Goal: Book appointment/travel/reservation

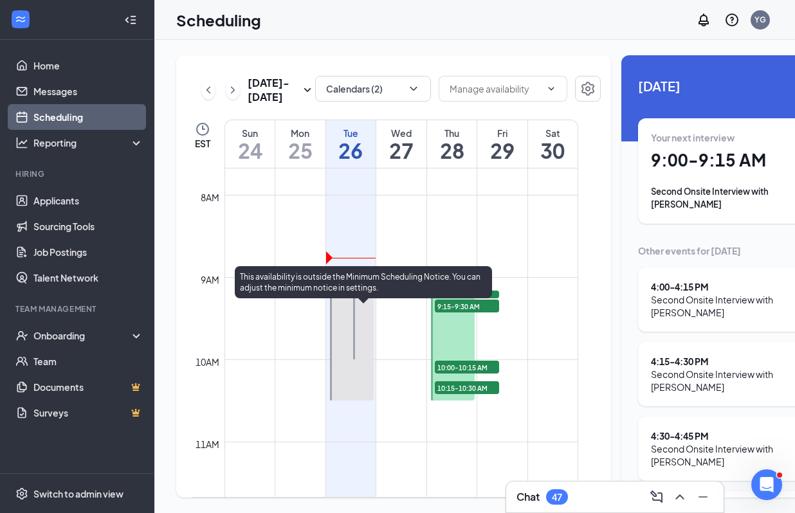
click at [394, 304] on span "9:00-9:15 AM" at bounding box center [389, 297] width 64 height 13
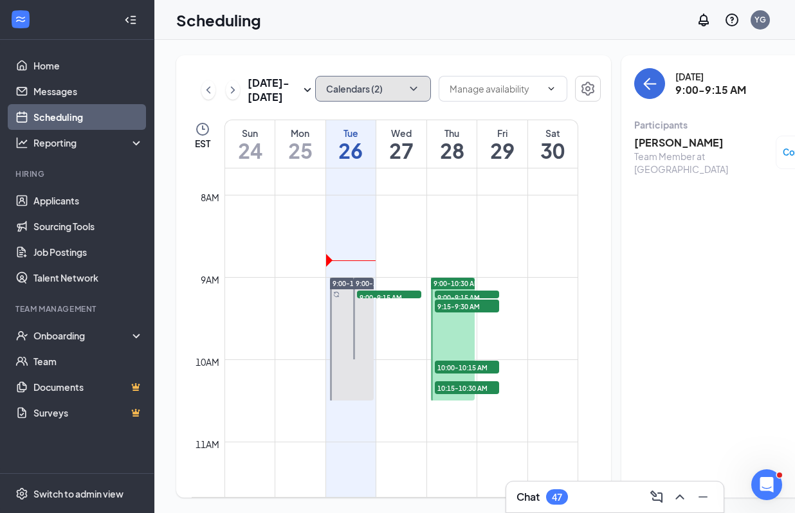
click at [352, 95] on button "Calendars (2)" at bounding box center [373, 89] width 116 height 26
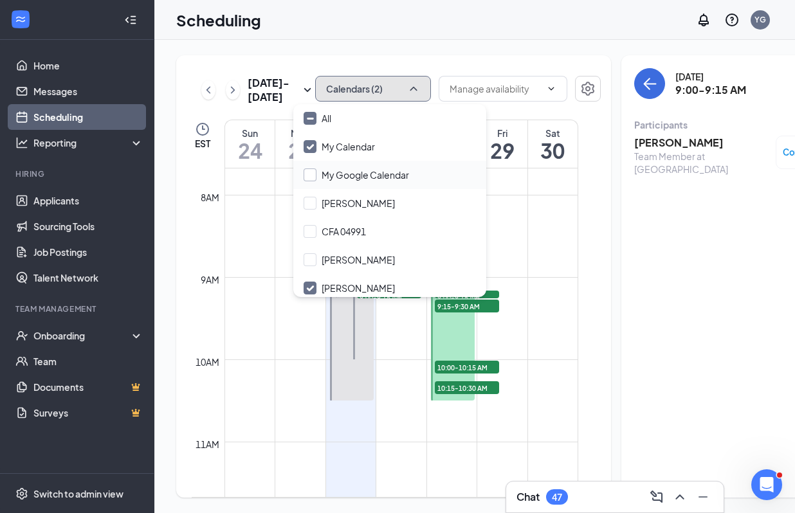
scroll to position [5, 0]
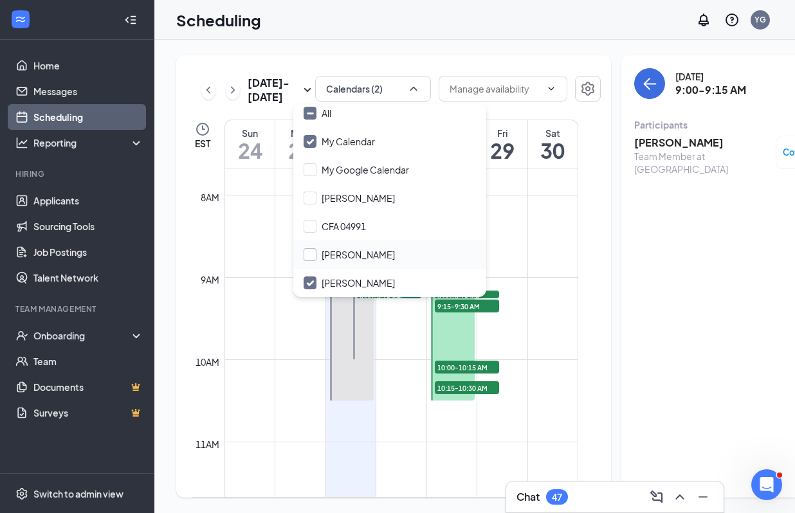
click at [311, 254] on input "[PERSON_NAME]" at bounding box center [349, 254] width 91 height 13
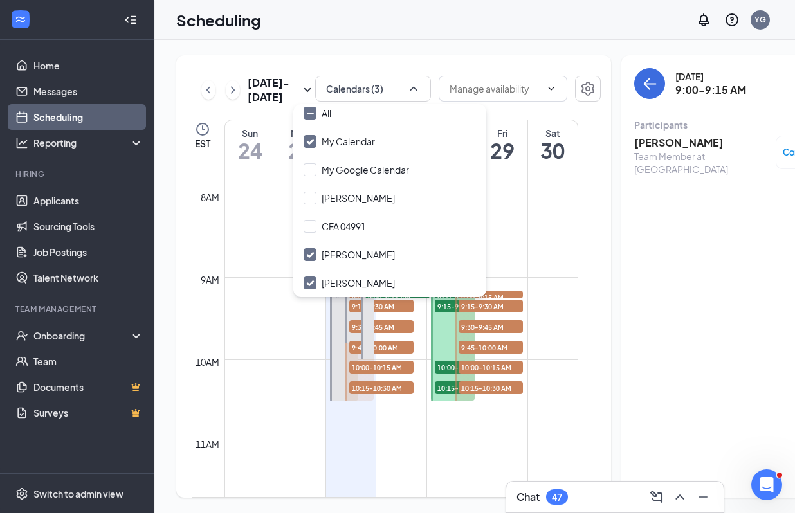
click at [359, 324] on div "9:00-10:00 AM 9:00-9:15 AM 1" at bounding box center [367, 318] width 16 height 82
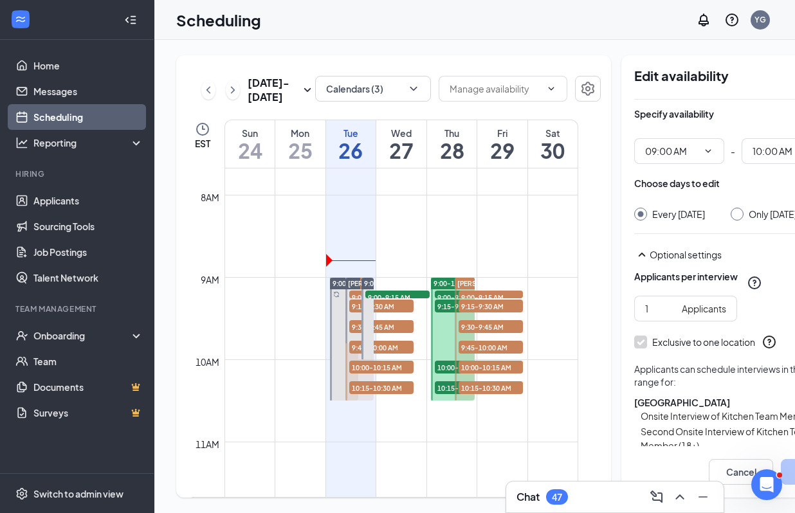
click at [396, 313] on span "9:15-9:30 AM" at bounding box center [381, 306] width 64 height 13
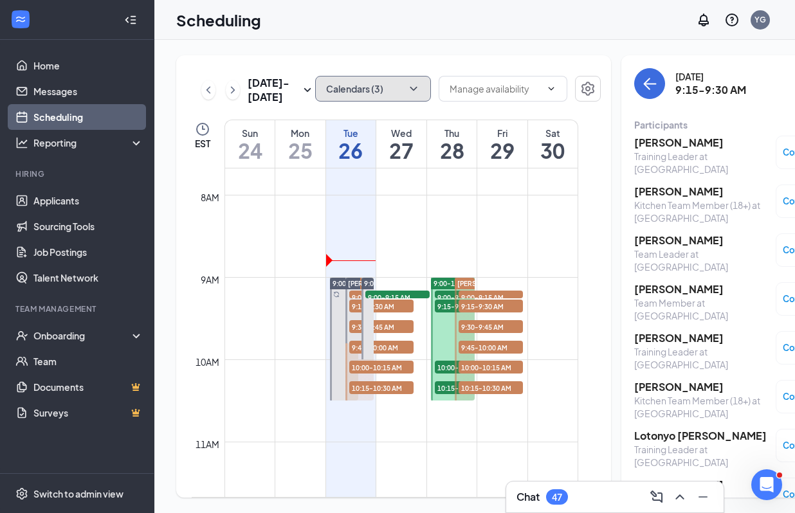
click at [367, 87] on button "Calendars (3)" at bounding box center [373, 89] width 116 height 26
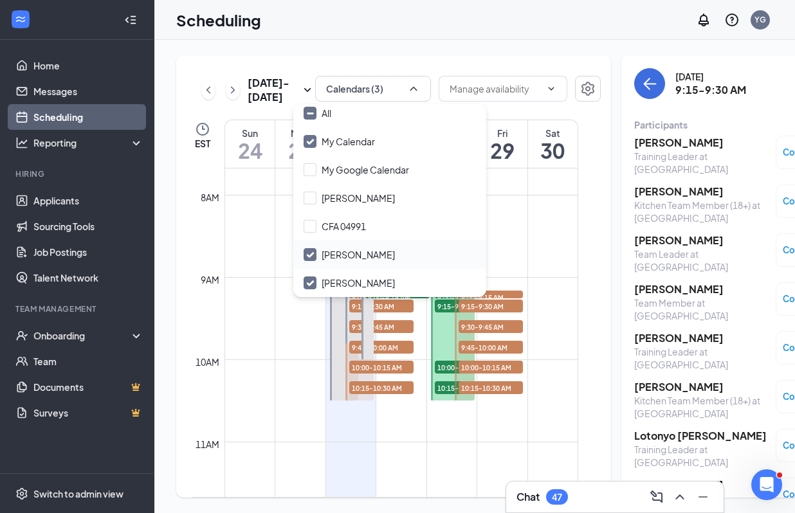
click at [307, 251] on input "[PERSON_NAME]" at bounding box center [349, 254] width 91 height 13
checkbox input "false"
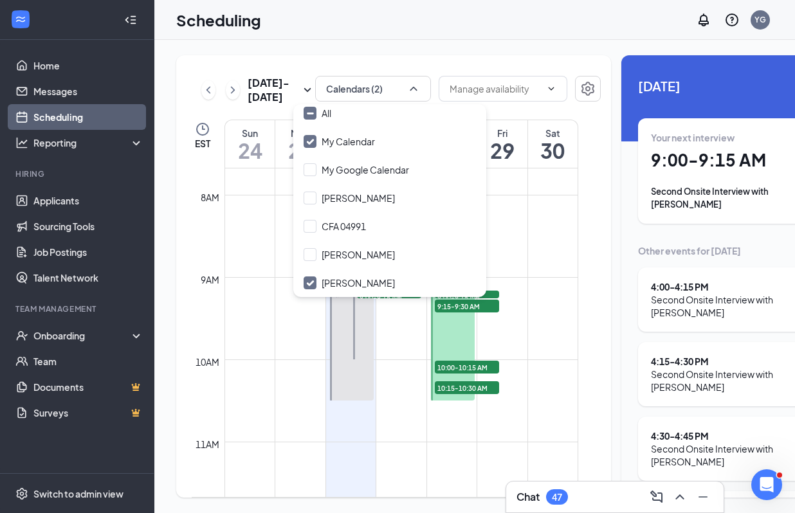
click at [372, 59] on div "[DATE] - [DATE] Calendars (2) EST Sun 24 Mon 25 Tue 26 Wed 27 Thu 28 Fri 29 Sat…" at bounding box center [393, 276] width 435 height 442
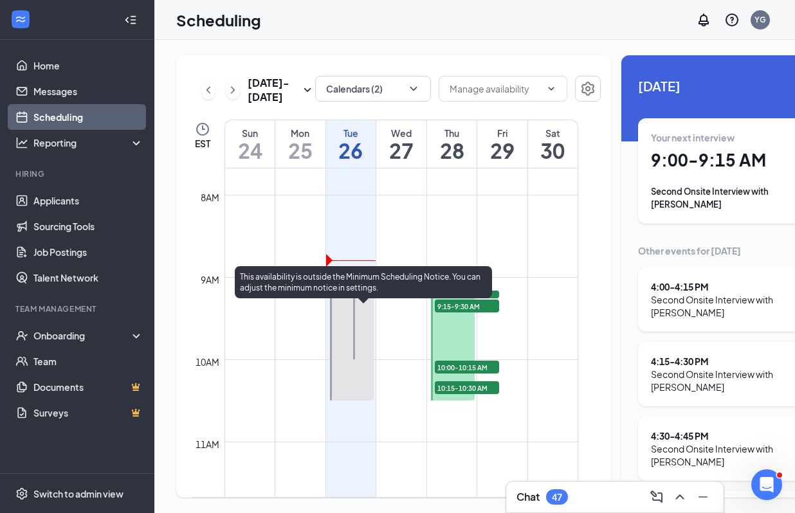
click at [399, 304] on span "9:00-9:15 AM" at bounding box center [389, 297] width 64 height 13
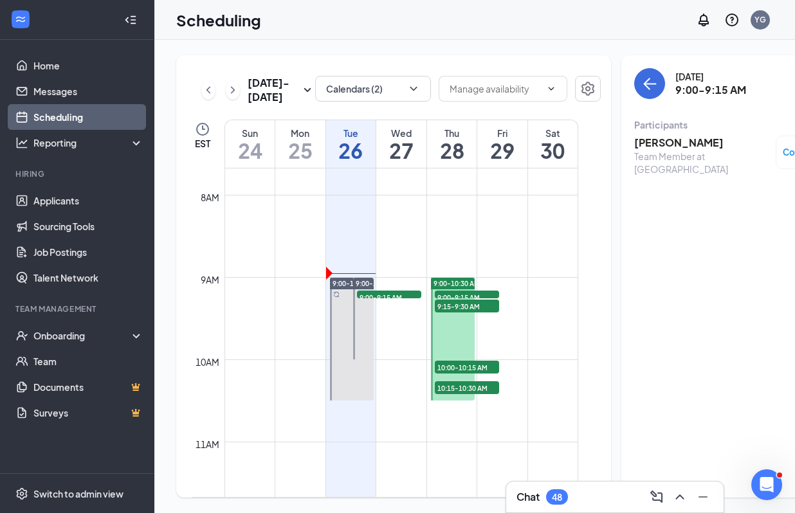
click at [646, 140] on h3 "[PERSON_NAME]" at bounding box center [701, 143] width 135 height 14
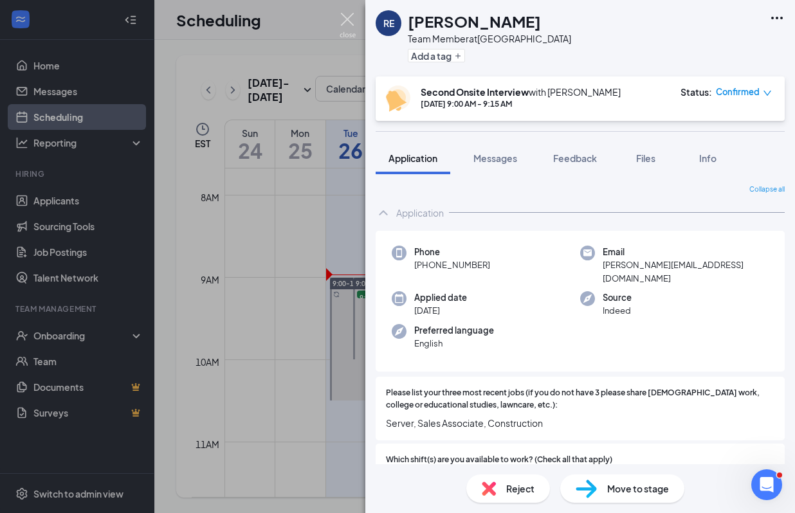
click at [341, 21] on img at bounding box center [348, 25] width 16 height 25
